Goal: Transaction & Acquisition: Purchase product/service

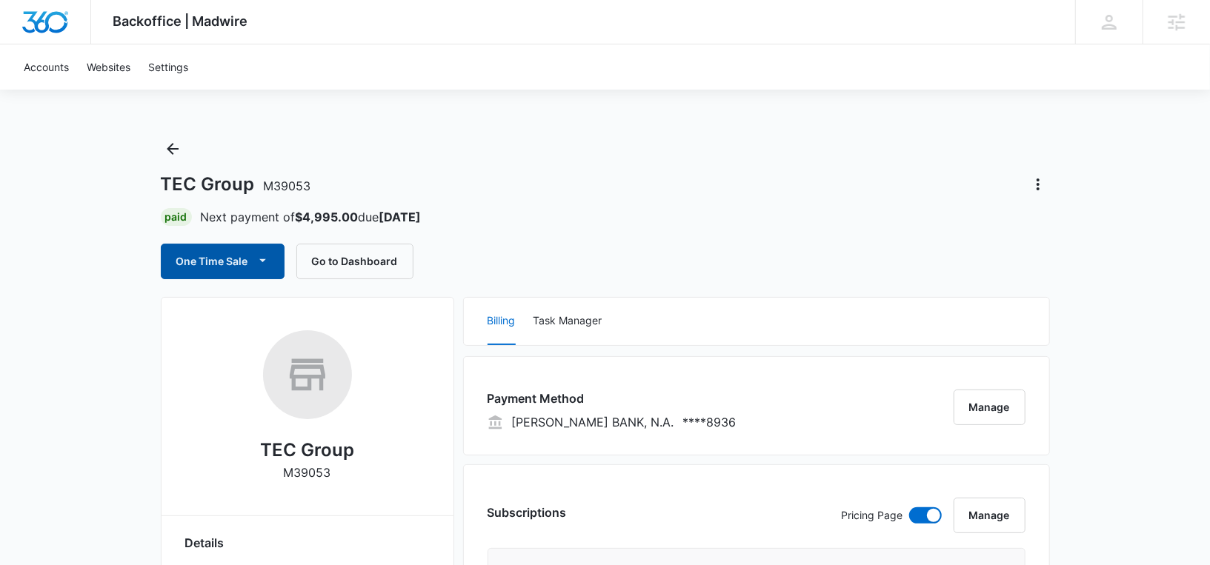
click at [215, 262] on button "One Time Sale" at bounding box center [223, 262] width 124 height 36
click at [545, 170] on div "TEC Group M39053 Paid Next payment of $4,995.00 due [DATE] One Time Sale Go to …" at bounding box center [605, 208] width 889 height 142
click at [216, 257] on button "One Time Sale" at bounding box center [223, 262] width 124 height 36
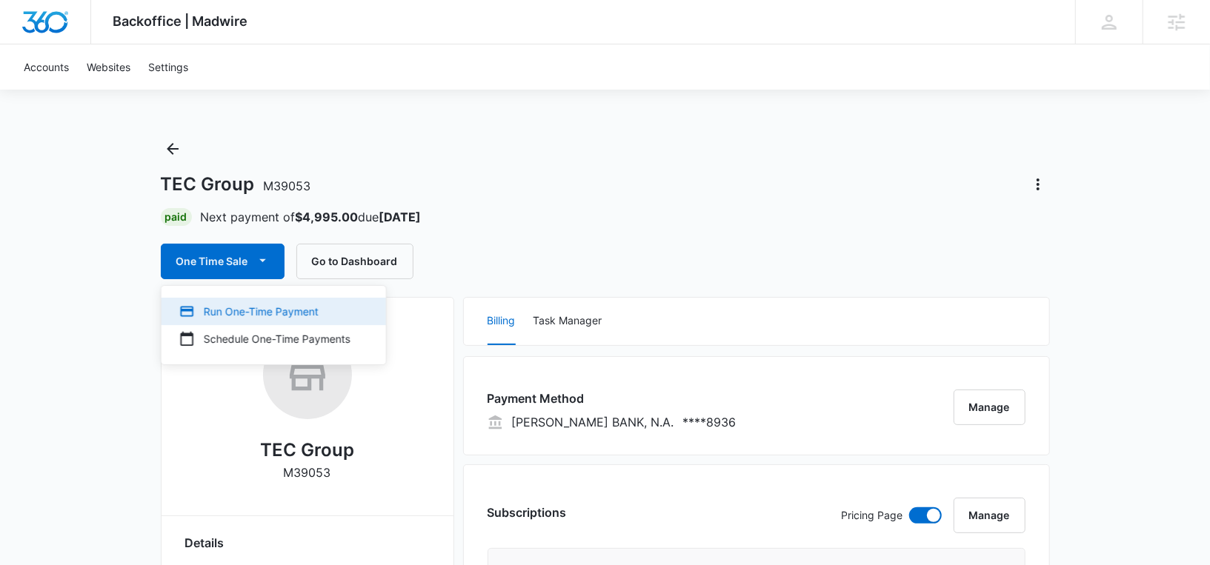
click at [212, 305] on div "Run One-Time Payment" at bounding box center [264, 312] width 171 height 16
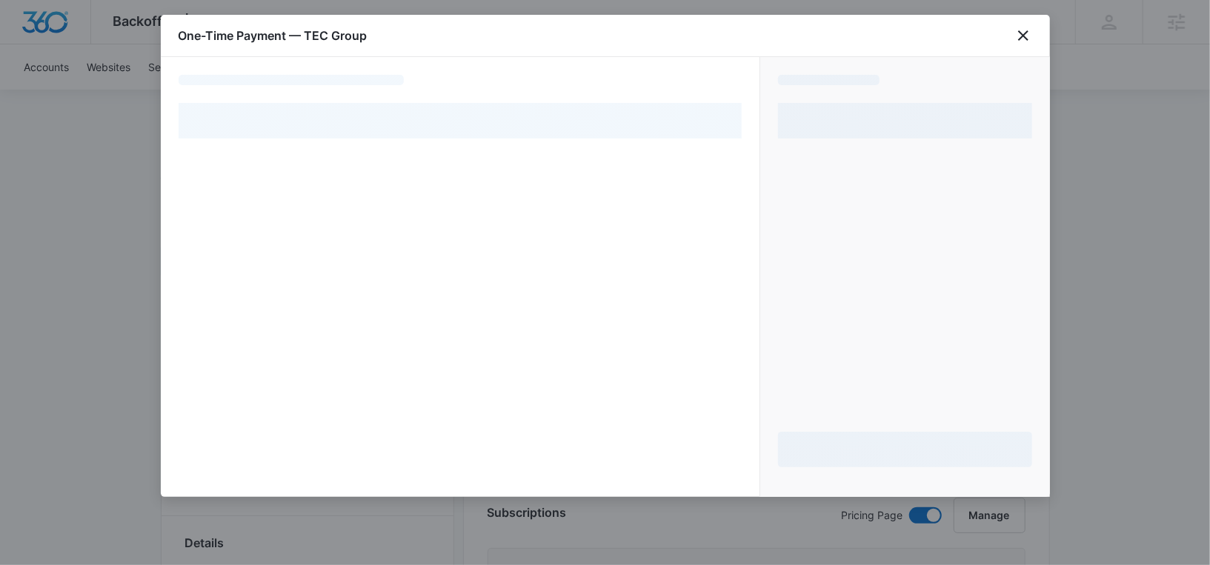
select select "pm_1PRFYXA4n8RTgNjUSgynldzL"
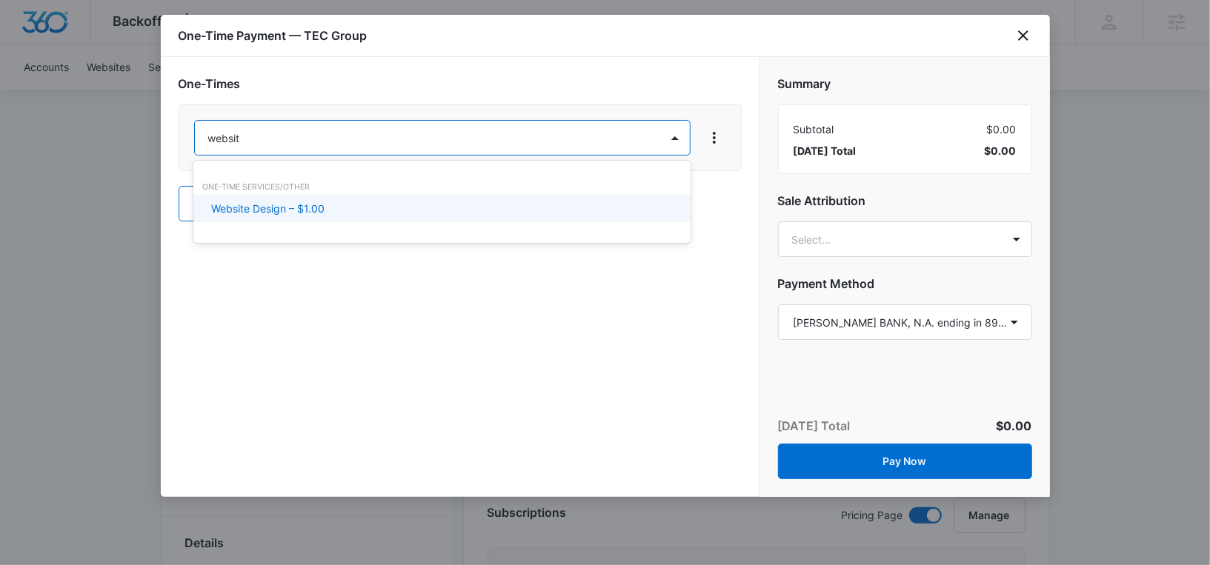
type input "website"
click at [326, 224] on div "One-Time Services/Other Website Design – $1.00" at bounding box center [441, 202] width 497 height 53
click at [355, 214] on div "Website Design – $1.00" at bounding box center [440, 209] width 459 height 16
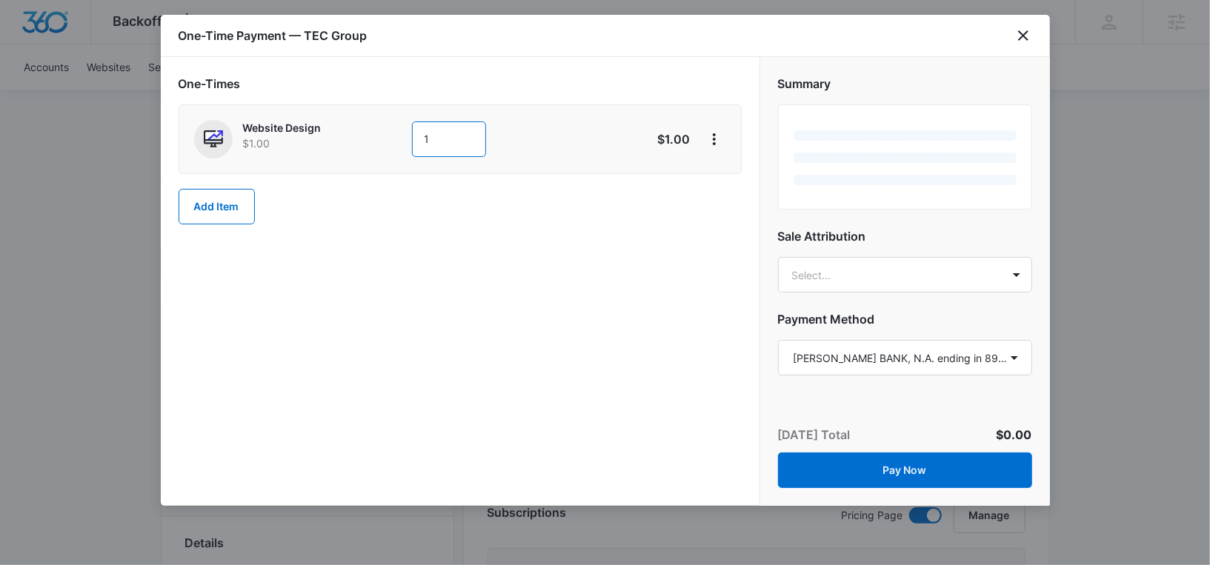
click at [433, 139] on input "1" at bounding box center [449, 140] width 74 height 36
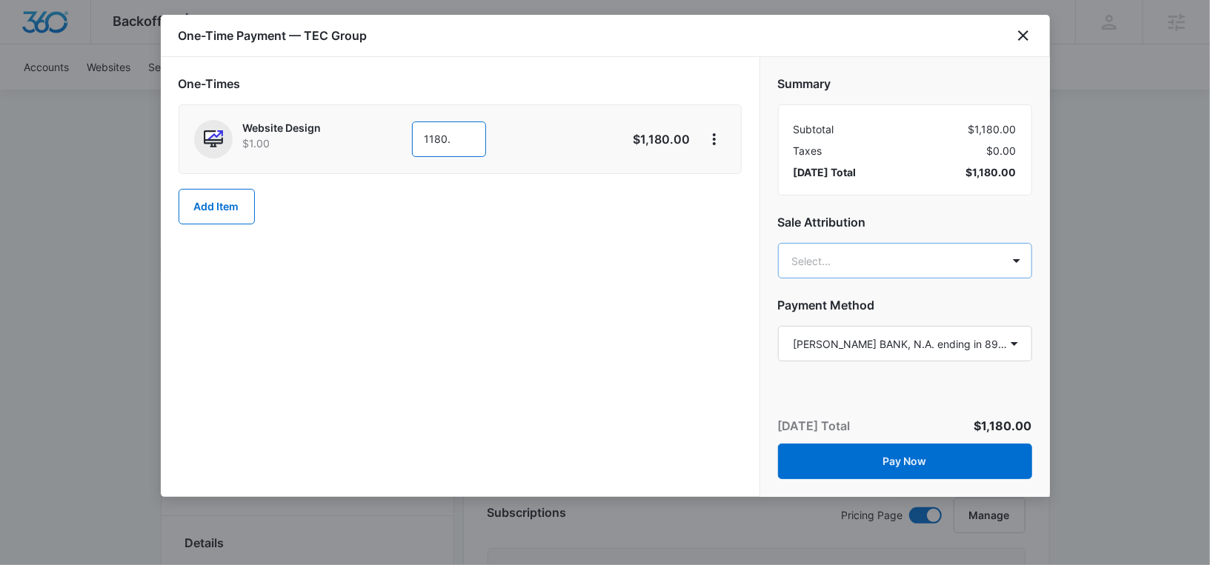
type input "1180."
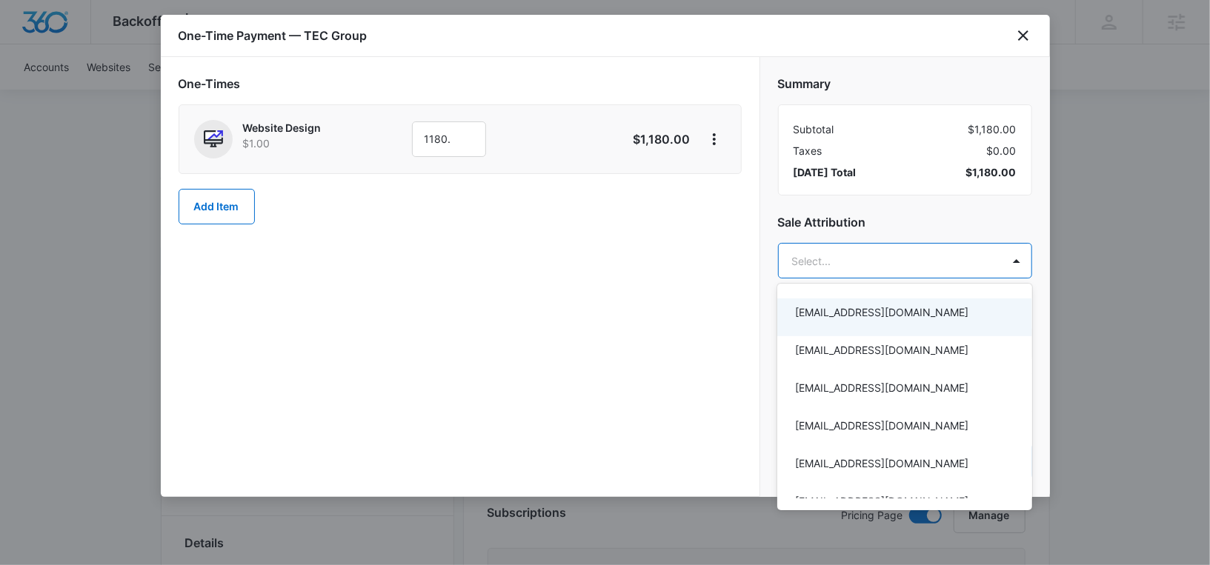
type input "o"
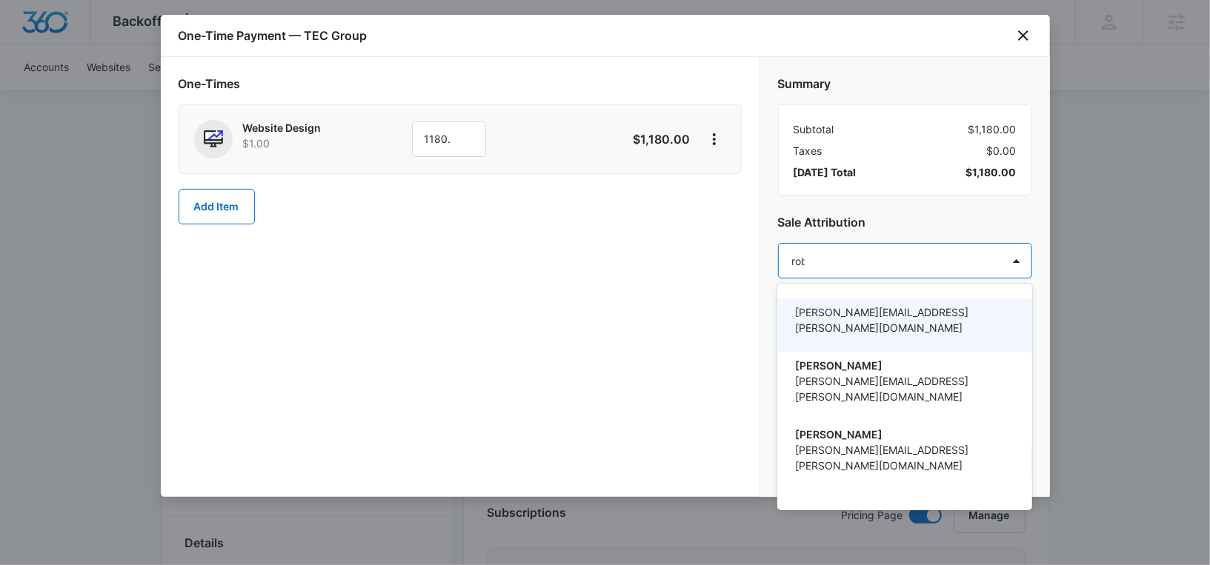
type input "[PERSON_NAME]"
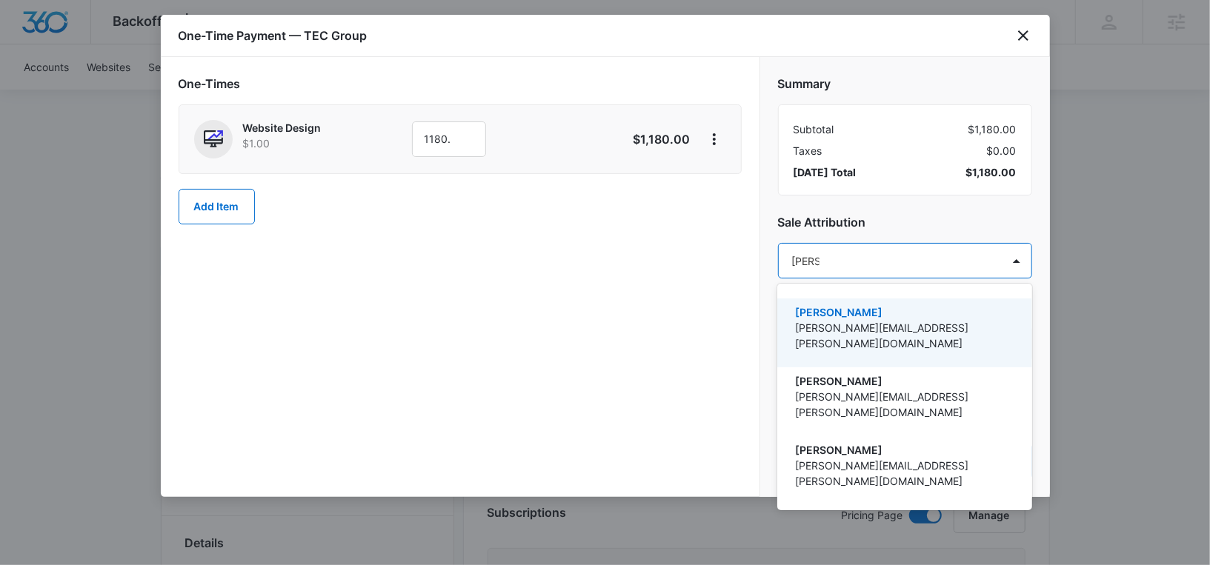
click at [888, 309] on p "[PERSON_NAME]" at bounding box center [903, 313] width 216 height 16
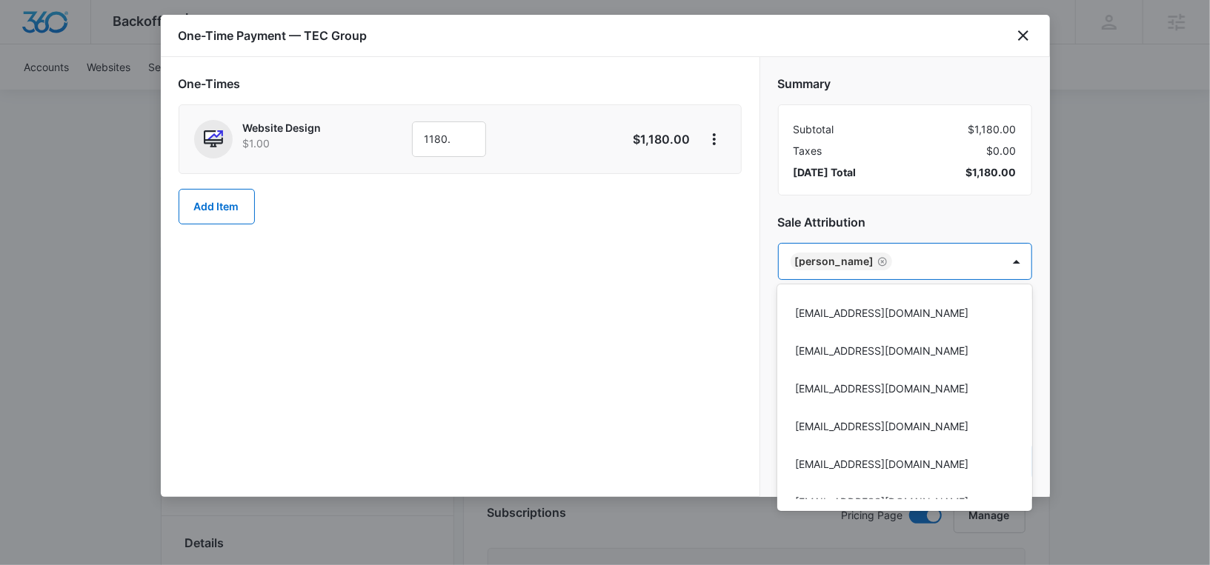
click at [921, 181] on div at bounding box center [605, 282] width 1210 height 565
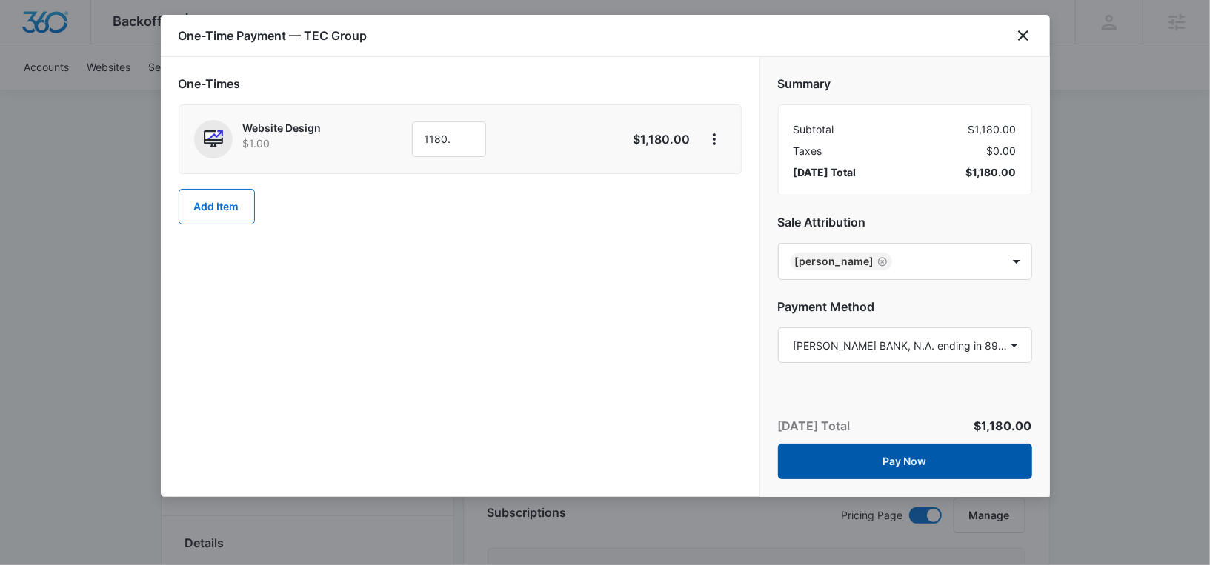
click at [874, 459] on button "Pay Now" at bounding box center [905, 462] width 254 height 36
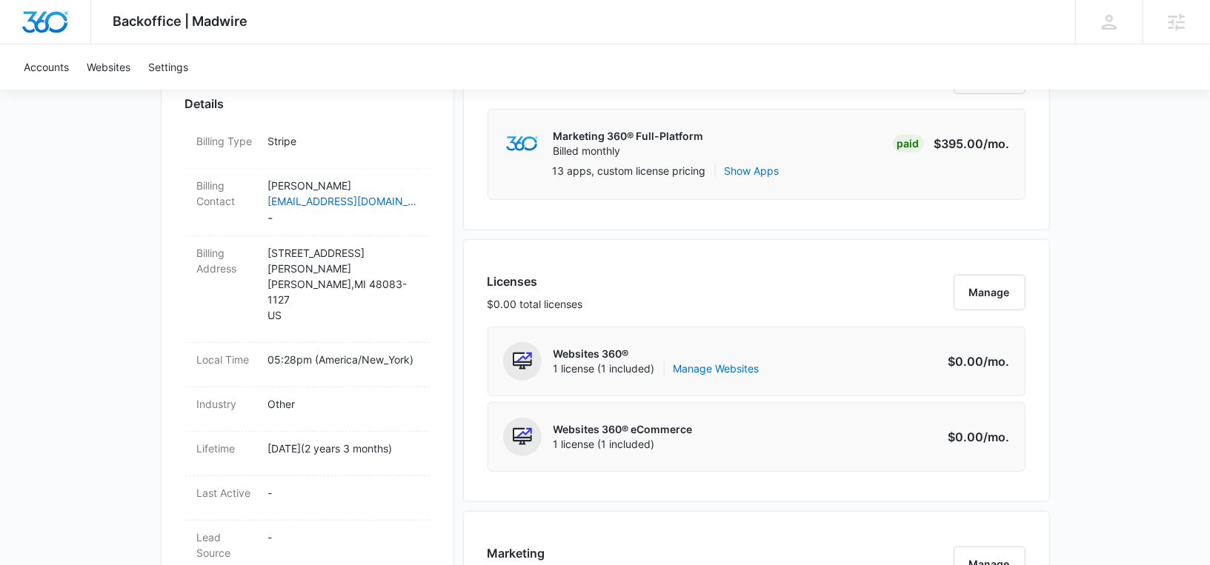
scroll to position [476, 0]
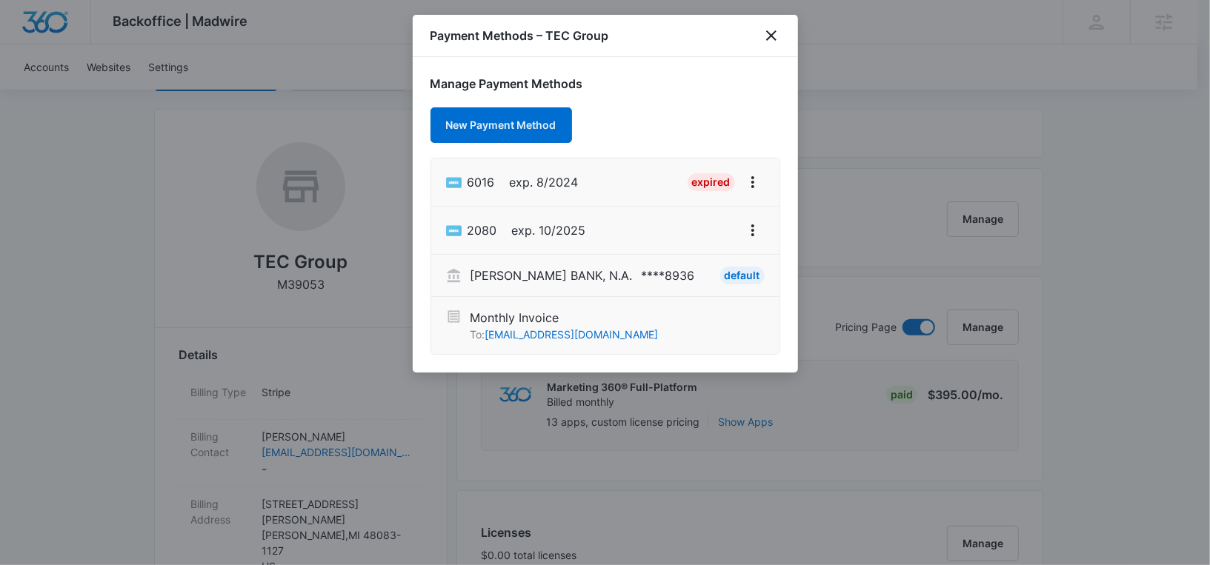
click at [780, 31] on div "Payment Methods – TEC Group" at bounding box center [605, 36] width 385 height 42
click at [768, 33] on icon "close" at bounding box center [771, 35] width 10 height 10
